Goal: Task Accomplishment & Management: Manage account settings

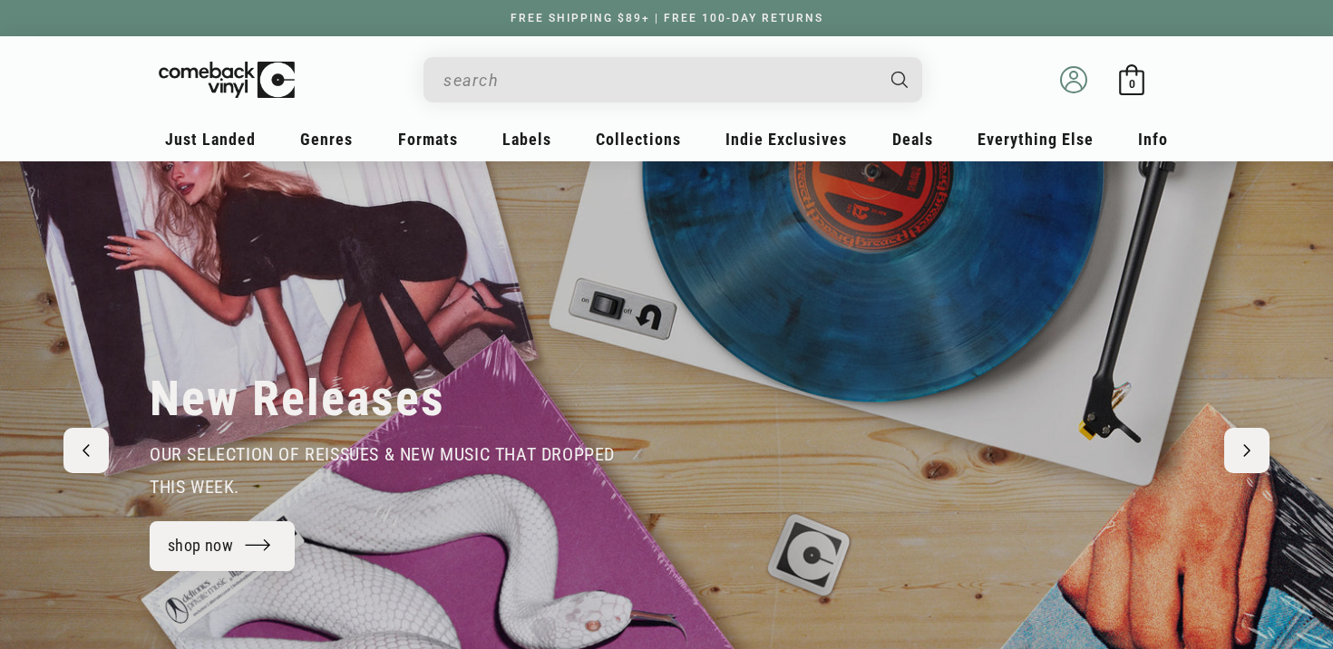
click at [1076, 77] on circle at bounding box center [1073, 75] width 7 height 7
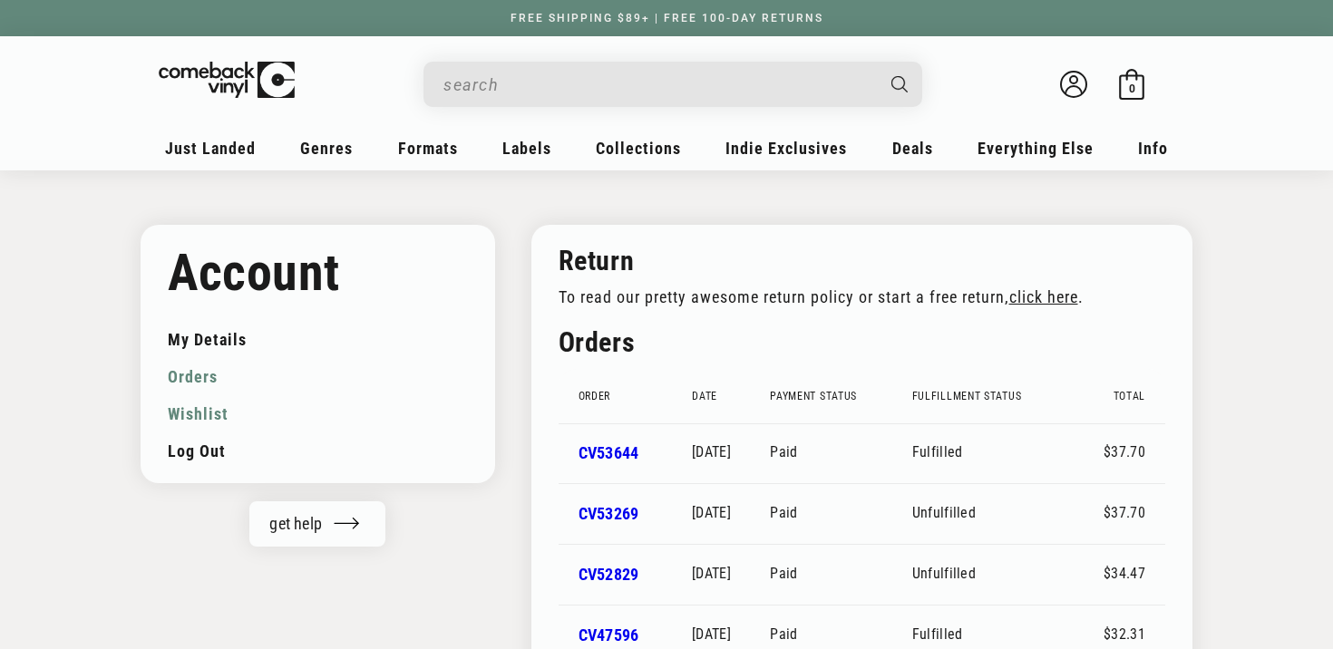
click at [208, 419] on link "Wishlist" at bounding box center [318, 413] width 300 height 37
